Goal: Register for event/course

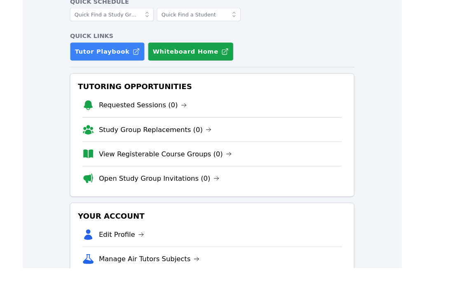
scroll to position [19, 0]
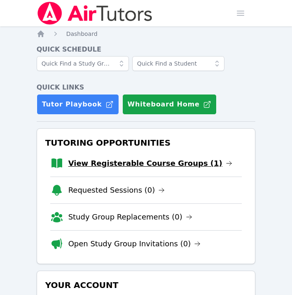
click at [179, 161] on link "View Registerable Course Groups (1)" at bounding box center [150, 164] width 164 height 12
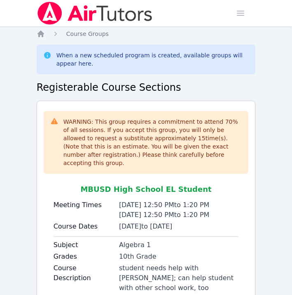
scroll to position [78, 0]
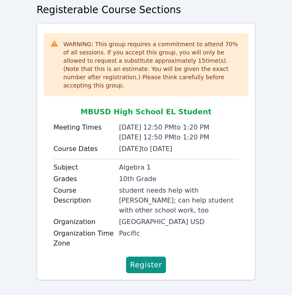
click at [151, 266] on div "WARNING: This group requires a commitment to attend 70 % of all sessions. If yo…" at bounding box center [146, 151] width 219 height 257
click at [151, 261] on span "Register" at bounding box center [146, 265] width 32 height 12
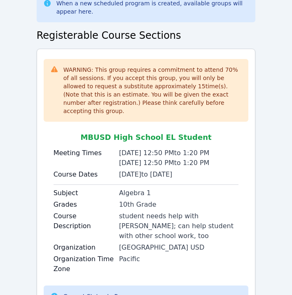
scroll to position [28, 0]
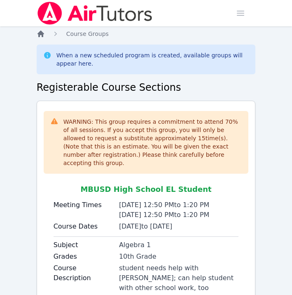
click at [42, 34] on icon "Breadcrumb" at bounding box center [41, 34] width 7 height 7
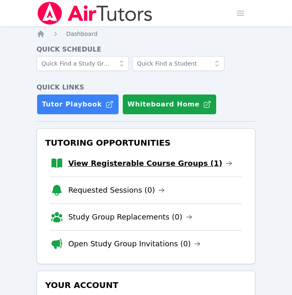
click at [180, 165] on link "View Registerable Course Groups (1)" at bounding box center [150, 164] width 164 height 12
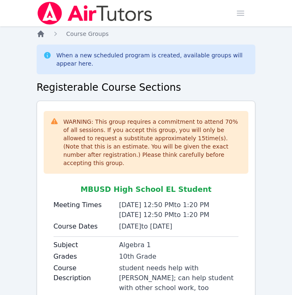
click at [43, 32] on icon "Breadcrumb" at bounding box center [41, 34] width 8 height 8
